Goal: Information Seeking & Learning: Learn about a topic

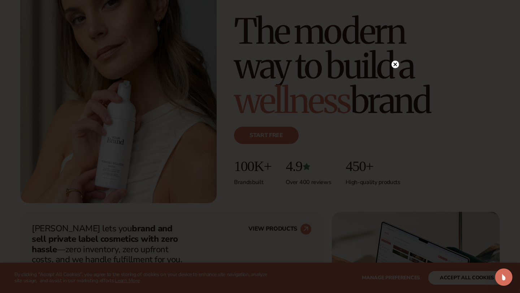
scroll to position [115, 0]
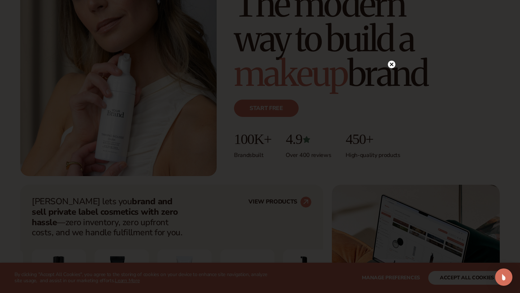
click at [392, 66] on circle at bounding box center [392, 65] width 8 height 8
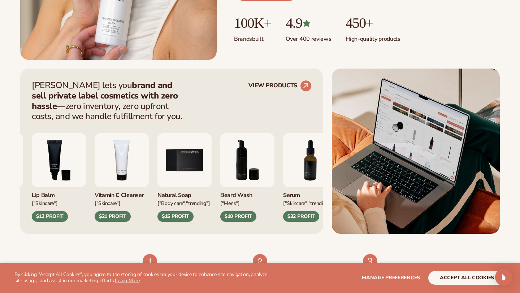
scroll to position [233, 0]
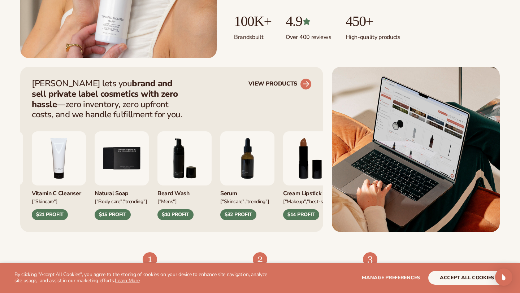
click at [306, 85] on circle at bounding box center [306, 84] width 16 height 16
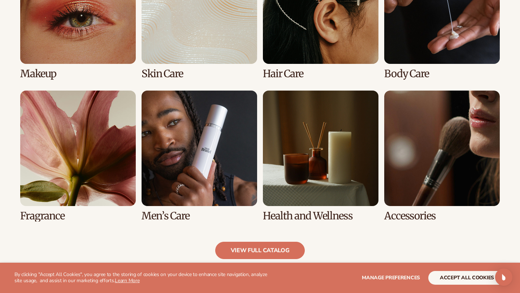
scroll to position [623, 0]
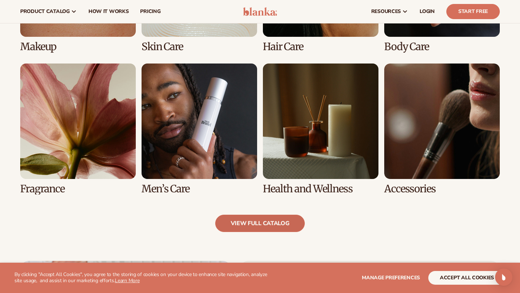
click at [247, 220] on link "view full catalog" at bounding box center [260, 223] width 90 height 17
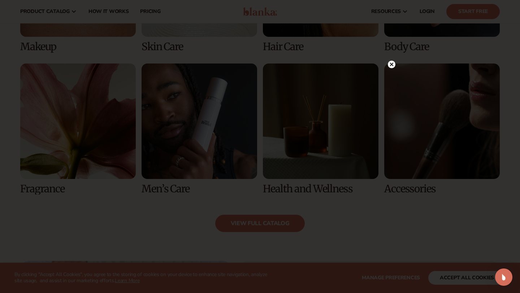
click at [393, 63] on icon at bounding box center [392, 65] width 4 height 4
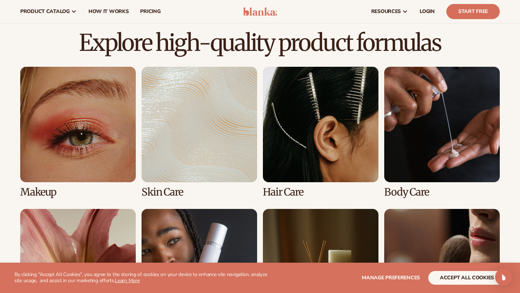
scroll to position [477, 0]
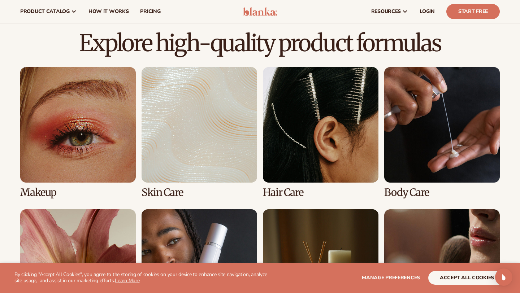
click at [215, 127] on link "2 / 8" at bounding box center [200, 132] width 116 height 131
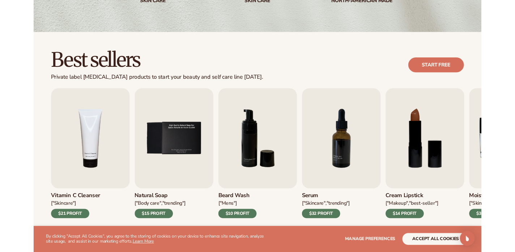
scroll to position [154, 0]
